Goal: Navigation & Orientation: Find specific page/section

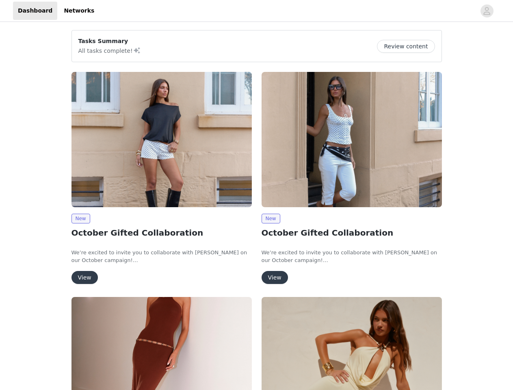
click at [257, 195] on div "New October Gifted Collaboration We’re excited to invite you to collaborate wit…" at bounding box center [352, 179] width 190 height 225
click at [256, 11] on div at bounding box center [287, 11] width 376 height 18
click at [487, 11] on icon "avatar" at bounding box center [487, 10] width 8 height 13
click at [80, 218] on body "Dashboard Networks Tasks Summary All tasks complete! Review content New October…" at bounding box center [256, 195] width 513 height 390
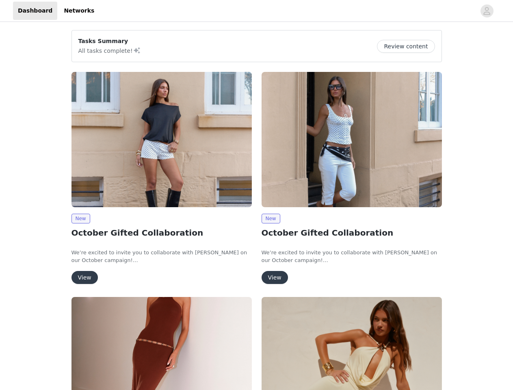
click at [84, 277] on body "Dashboard Networks Tasks Summary All tasks complete! Review content New October…" at bounding box center [256, 195] width 513 height 390
click at [270, 218] on body "Dashboard Networks Tasks Summary All tasks complete! Review content New October…" at bounding box center [256, 195] width 513 height 390
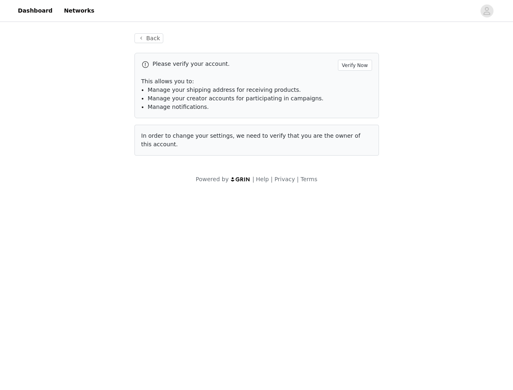
click at [274, 277] on body "Dashboard Networks Back Please verify your account. Verify Now This allows you …" at bounding box center [256, 195] width 513 height 390
